Goal: Information Seeking & Learning: Learn about a topic

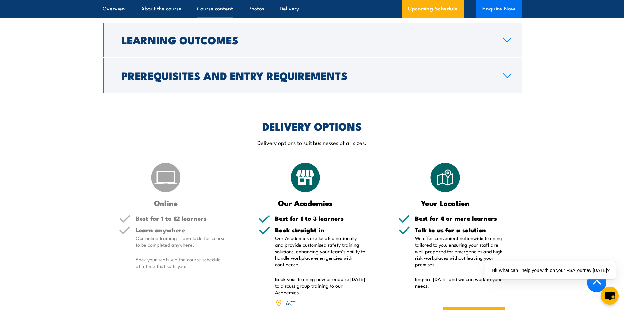
scroll to position [721, 0]
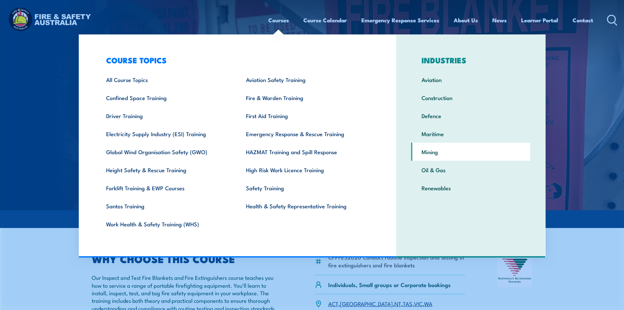
click at [437, 154] on link "Mining" at bounding box center [471, 152] width 119 height 18
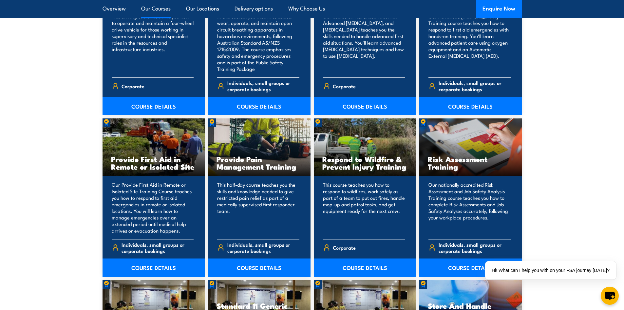
scroll to position [1508, 0]
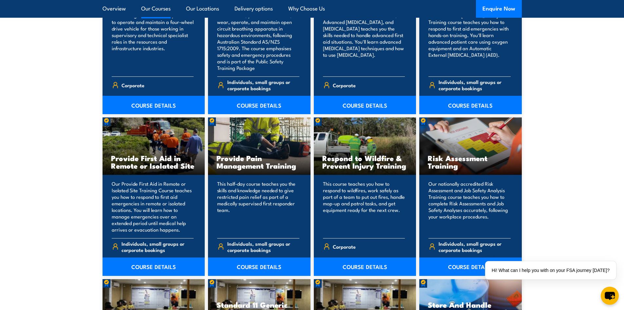
drag, startPoint x: 246, startPoint y: 185, endPoint x: 239, endPoint y: 222, distance: 37.8
drag, startPoint x: 239, startPoint y: 222, endPoint x: 250, endPoint y: 268, distance: 47.1
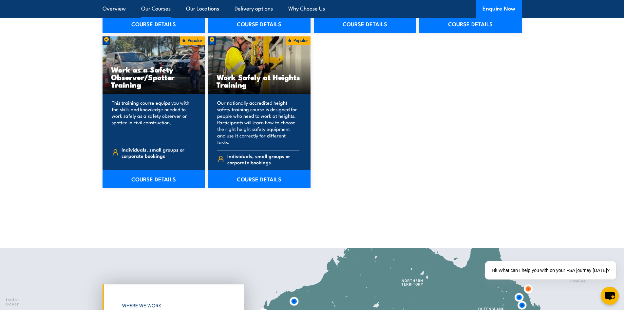
scroll to position [2262, 0]
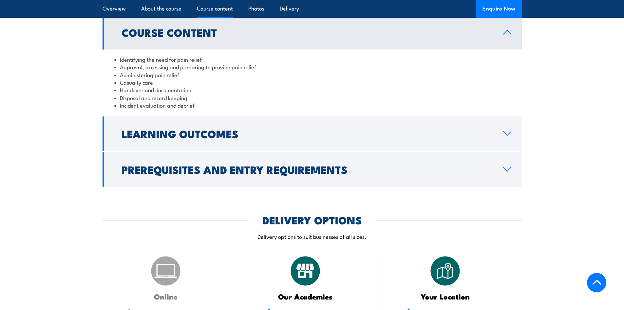
scroll to position [590, 0]
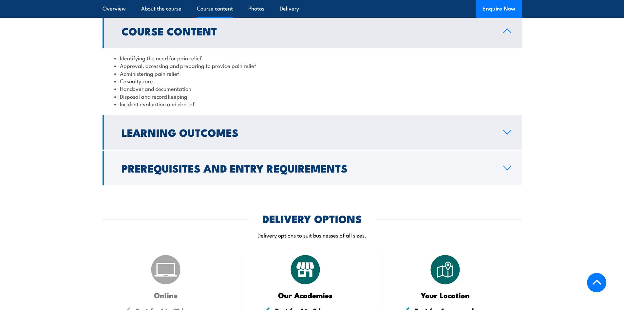
click at [510, 134] on icon at bounding box center [507, 131] width 9 height 5
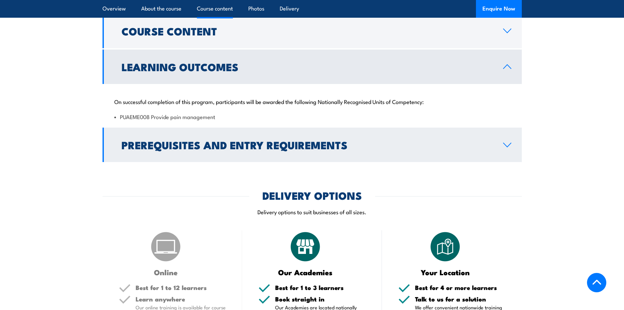
drag, startPoint x: 506, startPoint y: 144, endPoint x: 506, endPoint y: 148, distance: 4.3
click at [506, 145] on icon at bounding box center [507, 144] width 9 height 5
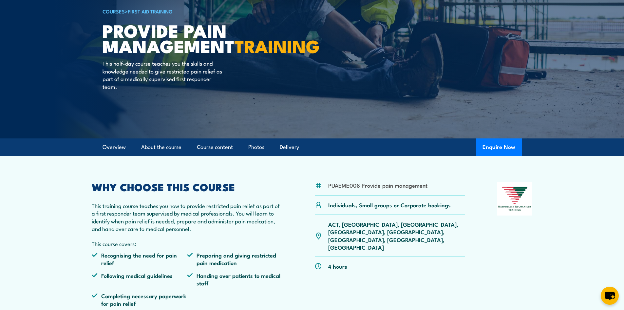
scroll to position [0, 0]
